Goal: Transaction & Acquisition: Purchase product/service

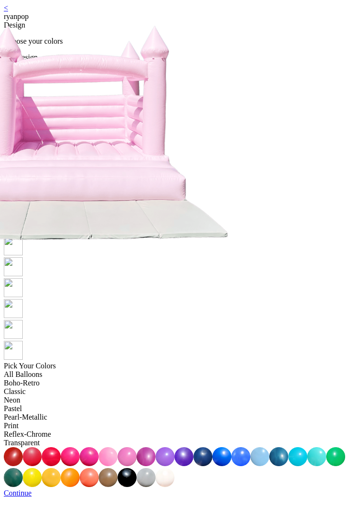
click at [8, 12] on link "<" at bounding box center [6, 8] width 4 height 8
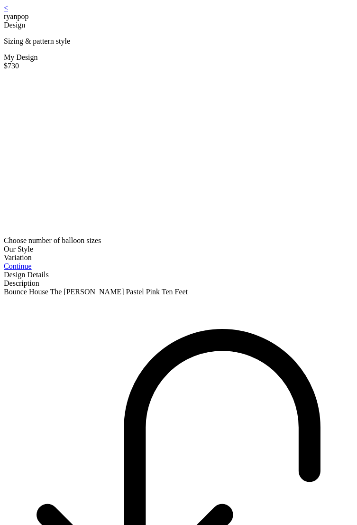
drag, startPoint x: 80, startPoint y: 497, endPoint x: 99, endPoint y: 484, distance: 22.9
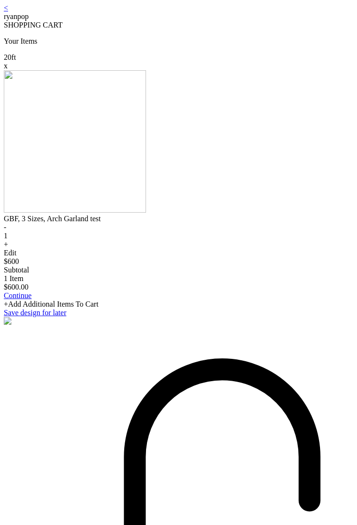
click at [251, 215] on div at bounding box center [179, 142] width 350 height 144
click at [314, 70] on div "x" at bounding box center [179, 66] width 350 height 9
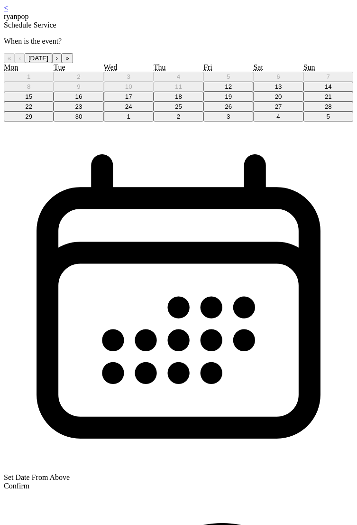
click at [220, 102] on button "19" at bounding box center [229, 97] width 50 height 10
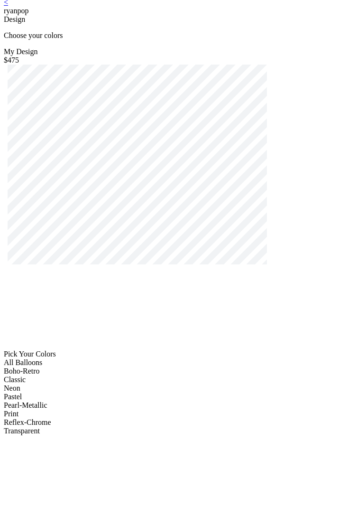
scroll to position [19, 0]
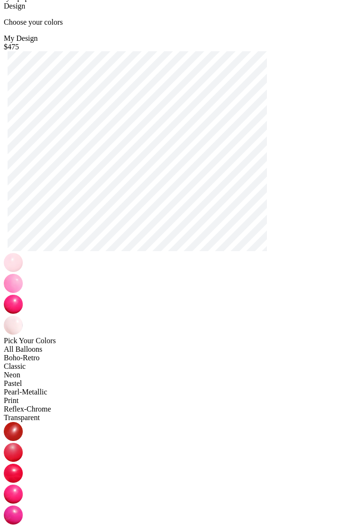
click at [23, 288] on img at bounding box center [13, 283] width 19 height 19
click at [23, 299] on img at bounding box center [13, 304] width 19 height 19
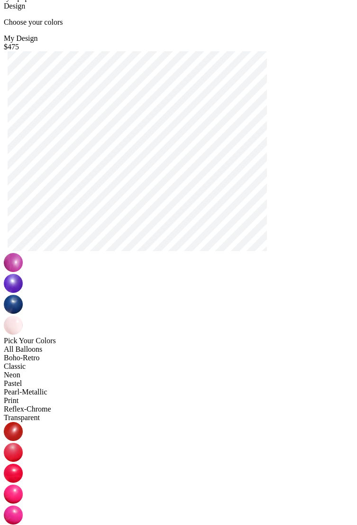
click at [23, 316] on img at bounding box center [13, 325] width 19 height 19
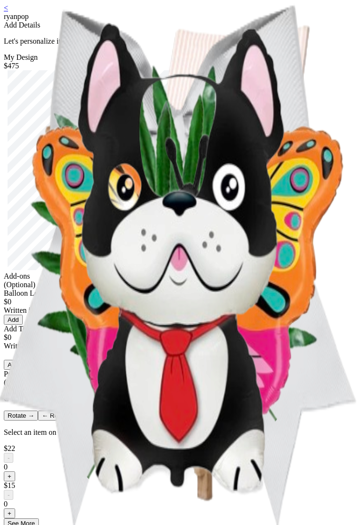
click at [23, 325] on button "Add" at bounding box center [13, 320] width 19 height 10
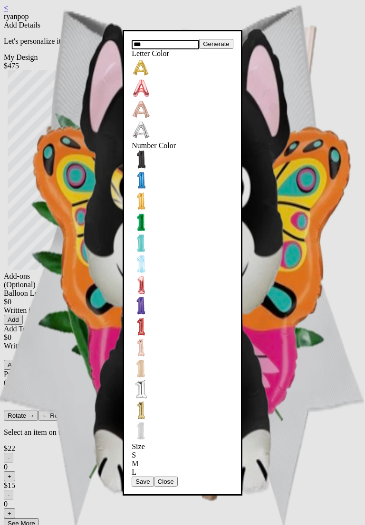
type input "***"
click at [132, 468] on div "L" at bounding box center [183, 472] width 102 height 9
click at [132, 477] on button "Save" at bounding box center [143, 482] width 22 height 10
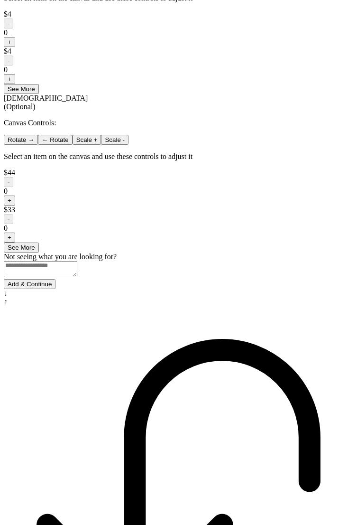
scroll to position [648, 0]
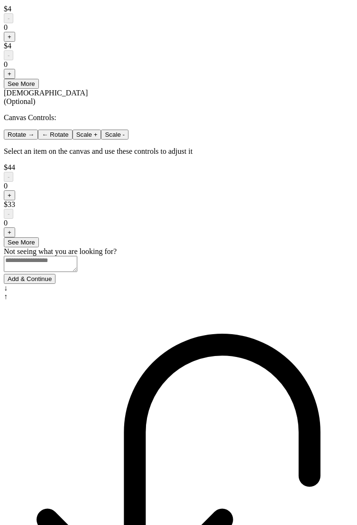
click at [56, 284] on button "Add & Continue" at bounding box center [30, 279] width 52 height 10
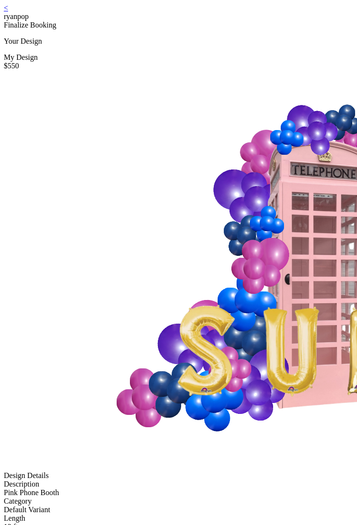
click at [38, 13] on div "< ryanpop" at bounding box center [179, 12] width 350 height 17
click at [38, 17] on div "< ryanpop" at bounding box center [179, 12] width 350 height 17
click at [8, 12] on link "<" at bounding box center [6, 8] width 4 height 8
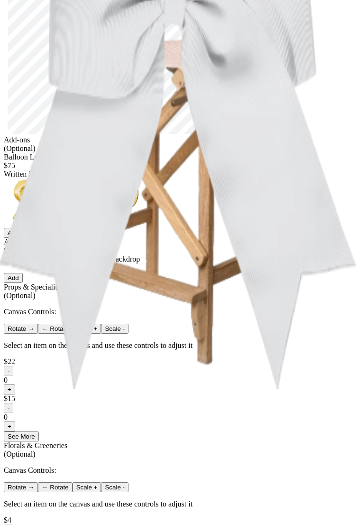
scroll to position [188, 0]
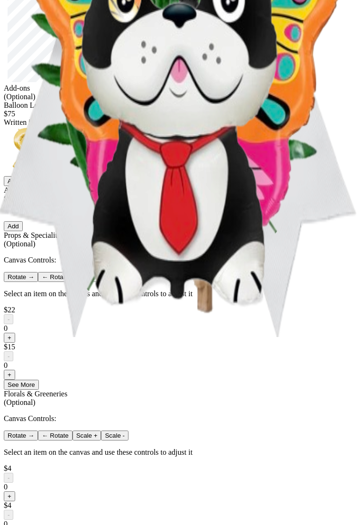
click at [196, 186] on div "Balloon Letters & Numbers $75 Written in foil balloons Generate Letter Color Nu…" at bounding box center [179, 143] width 350 height 85
click at [23, 186] on button "Add" at bounding box center [13, 181] width 19 height 10
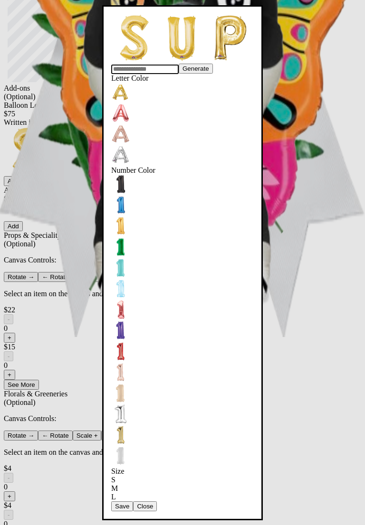
click at [111, 484] on div "M" at bounding box center [182, 488] width 142 height 9
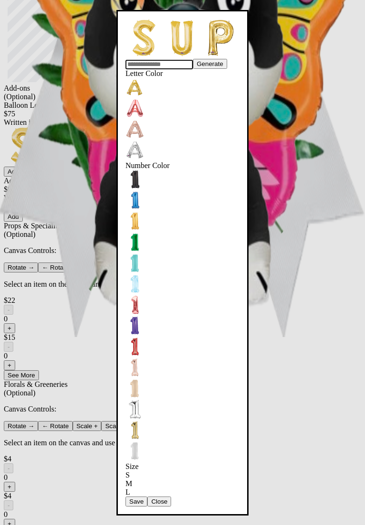
click at [125, 362] on div "Generate Letter Color Number Color Size S M L Save Close" at bounding box center [182, 263] width 114 height 488
click at [125, 488] on div "L" at bounding box center [182, 492] width 114 height 9
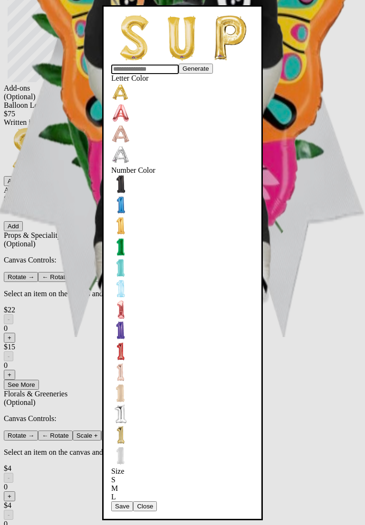
click at [133, 501] on button "Save" at bounding box center [122, 506] width 22 height 10
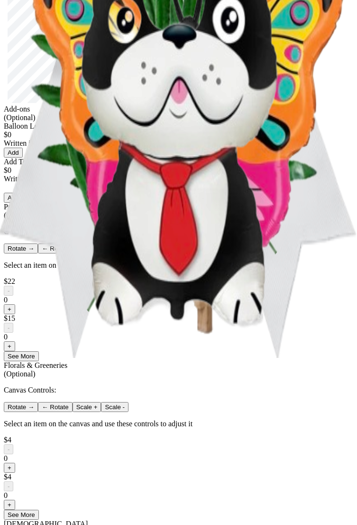
scroll to position [197, 0]
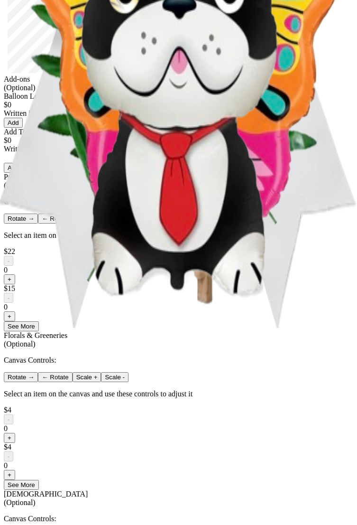
click at [23, 128] on button "Add" at bounding box center [13, 123] width 19 height 10
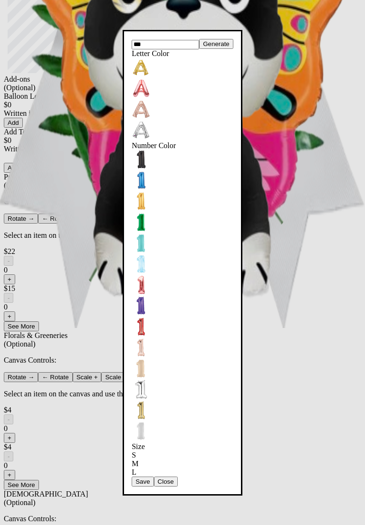
type input "***"
click at [132, 477] on button "Save" at bounding box center [143, 482] width 22 height 10
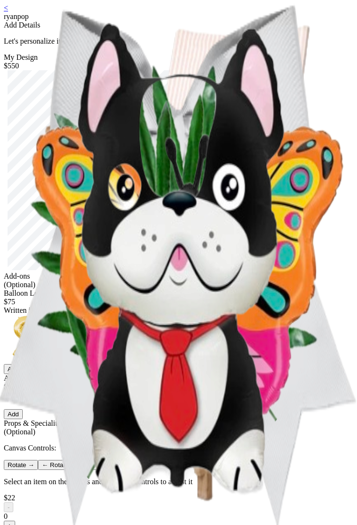
scroll to position [19, 0]
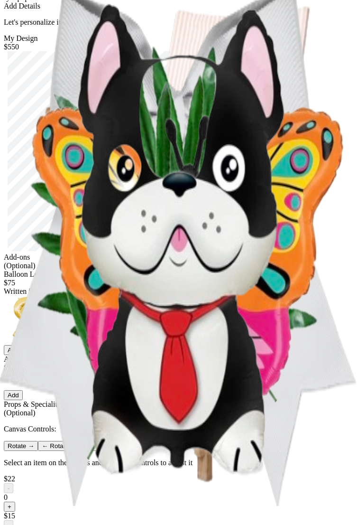
click at [23, 355] on button "Add" at bounding box center [13, 350] width 19 height 10
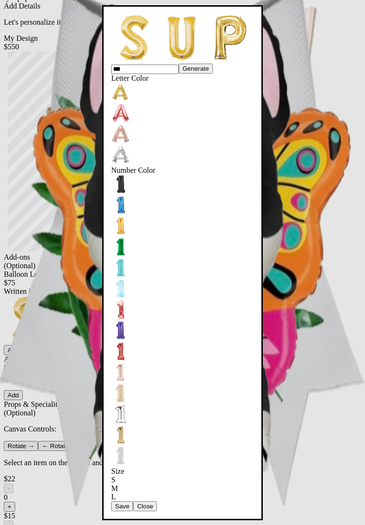
click at [111, 476] on div "S" at bounding box center [182, 480] width 142 height 9
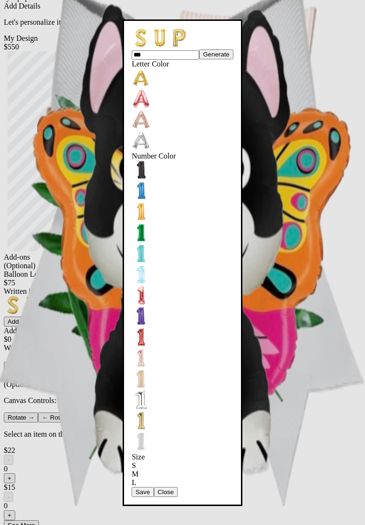
click at [132, 487] on button "Save" at bounding box center [143, 492] width 22 height 10
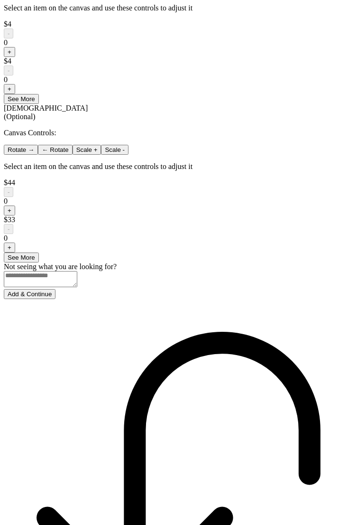
scroll to position [619, 0]
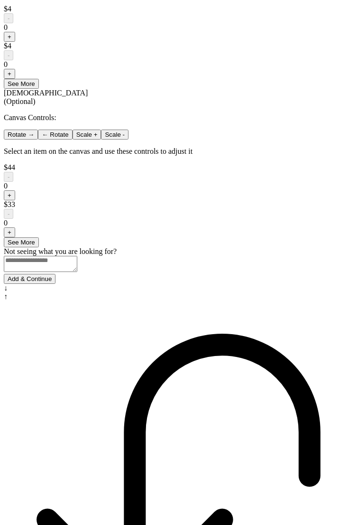
click at [56, 284] on button "Add & Continue" at bounding box center [30, 279] width 52 height 10
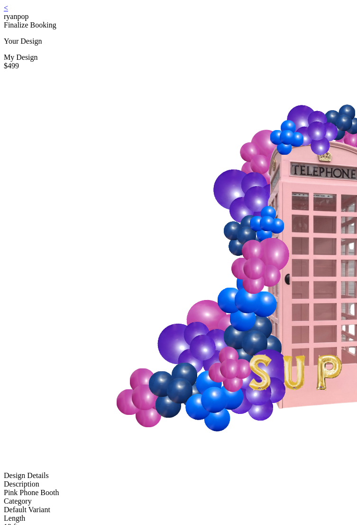
click at [8, 12] on link "<" at bounding box center [6, 8] width 4 height 8
